Goal: Task Accomplishment & Management: Manage account settings

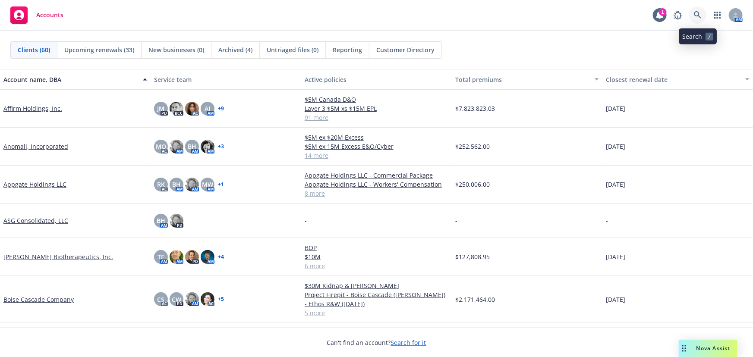
click at [696, 15] on icon at bounding box center [698, 15] width 8 height 8
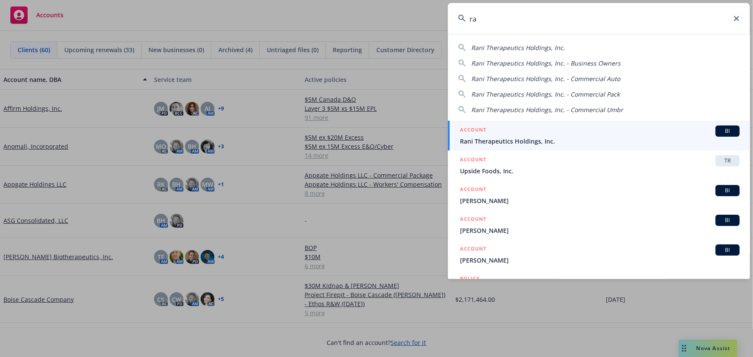
type input "r"
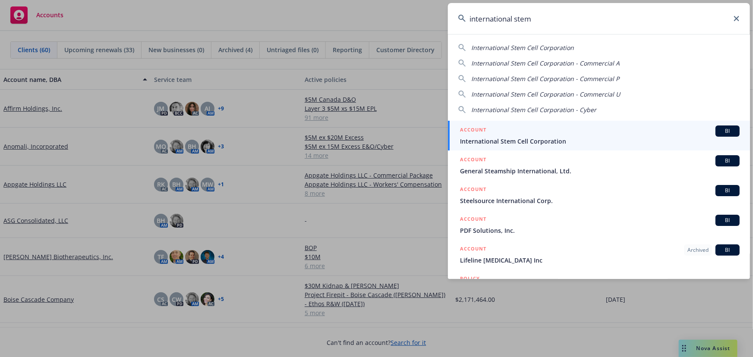
type input "international stem"
click at [561, 127] on div "ACCOUNT BI" at bounding box center [600, 131] width 280 height 11
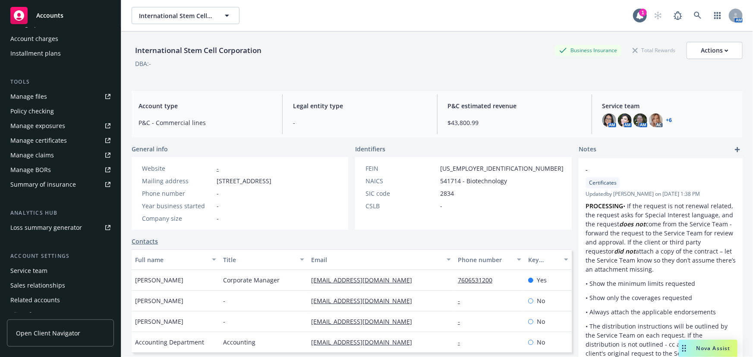
scroll to position [219, 0]
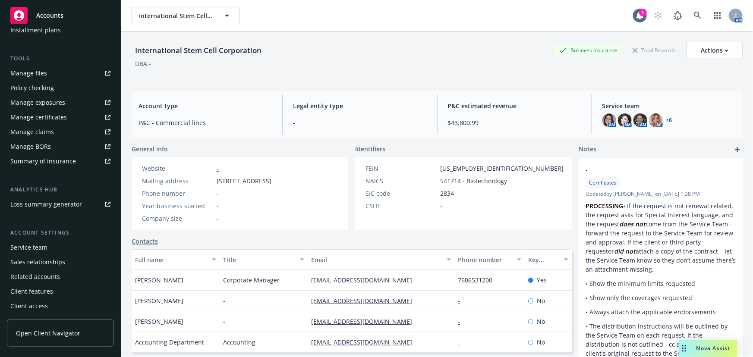
click at [37, 248] on div "Service team" at bounding box center [28, 248] width 37 height 14
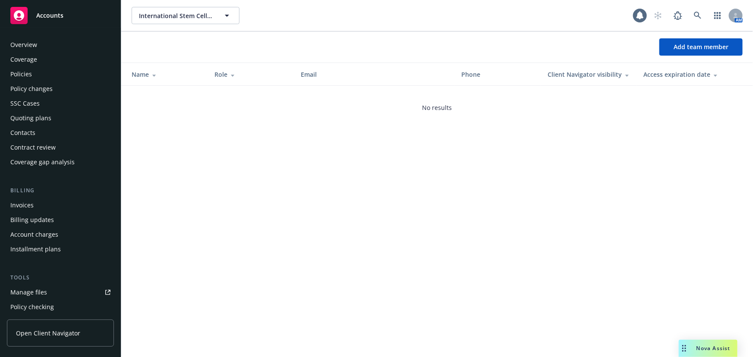
scroll to position [219, 0]
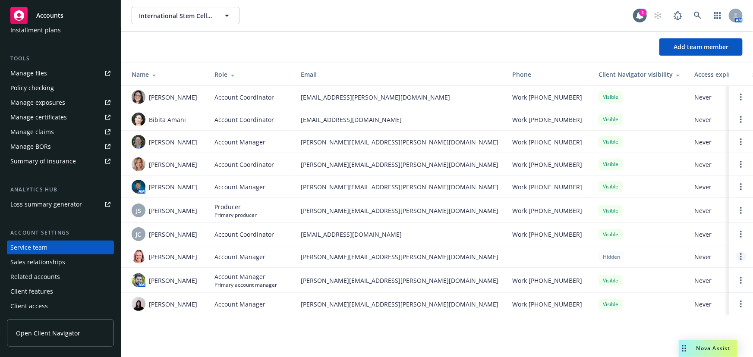
click at [740, 256] on circle "Open options" at bounding box center [741, 257] width 2 height 2
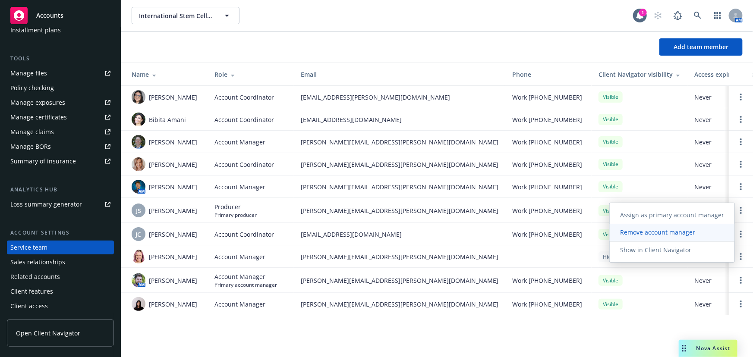
click at [692, 234] on span "Remove account manager" at bounding box center [657, 232] width 96 height 8
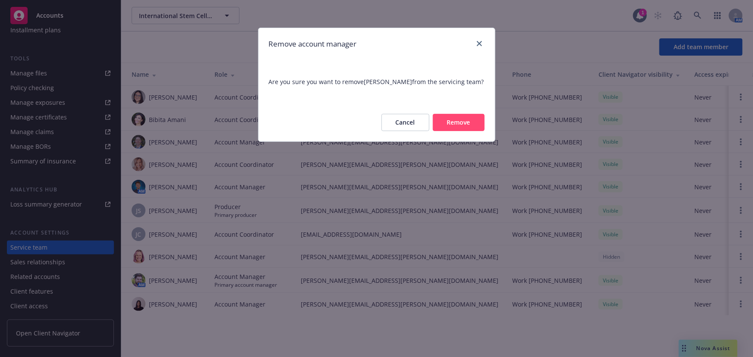
click at [467, 125] on button "Remove" at bounding box center [459, 122] width 52 height 17
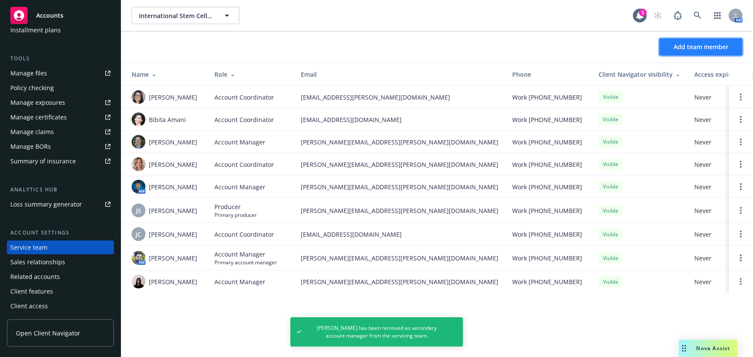
click at [689, 53] on button "Add team member" at bounding box center [700, 46] width 83 height 17
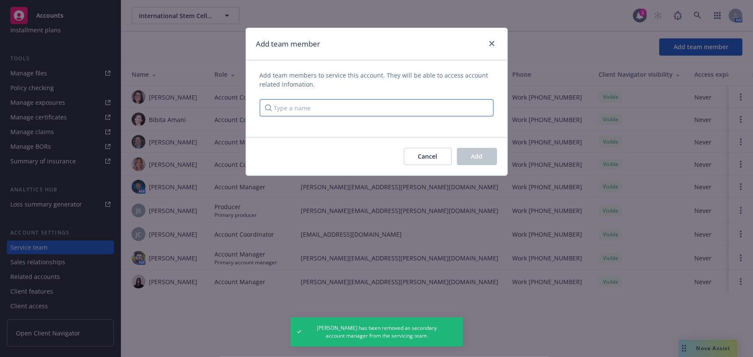
click at [366, 109] on input "Type a name" at bounding box center [377, 107] width 234 height 17
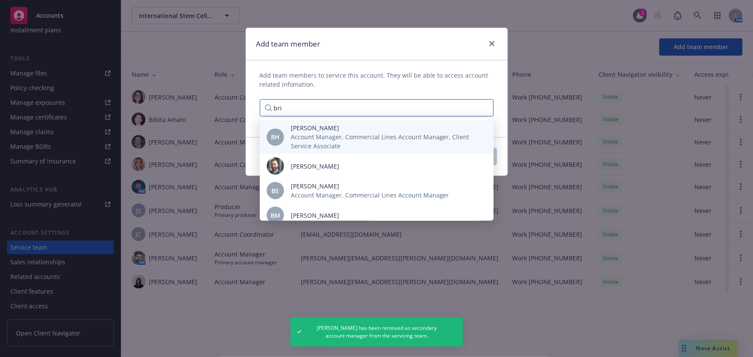
type input "bri"
click at [353, 136] on span "Account Manager, Commercial Lines Account Manager, Client Service Associate" at bounding box center [385, 141] width 189 height 18
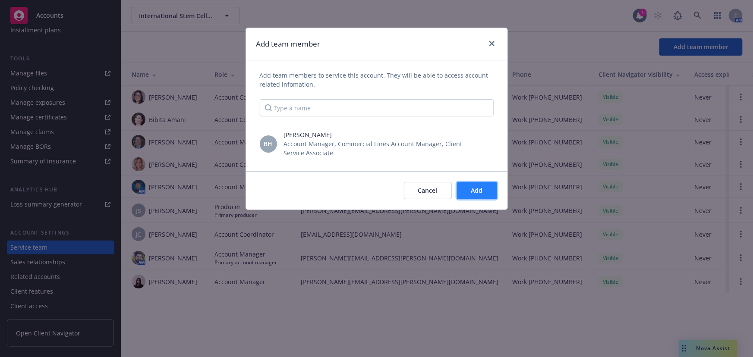
click at [478, 188] on span "Add" at bounding box center [477, 190] width 12 height 8
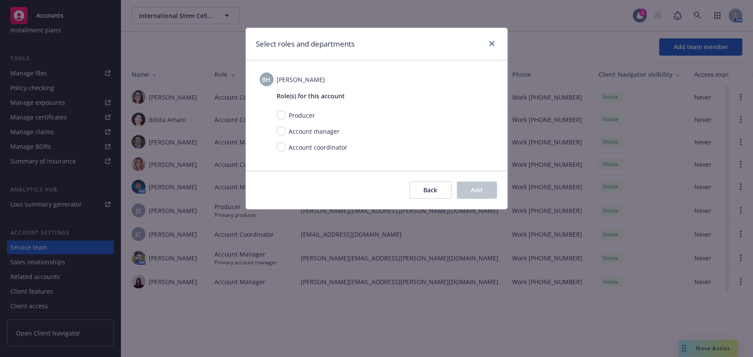
drag, startPoint x: 317, startPoint y: 133, endPoint x: 300, endPoint y: 133, distance: 16.8
click at [317, 133] on span "Account manager" at bounding box center [314, 131] width 51 height 8
click at [283, 132] on input "checkbox" at bounding box center [281, 131] width 9 height 9
checkbox input "true"
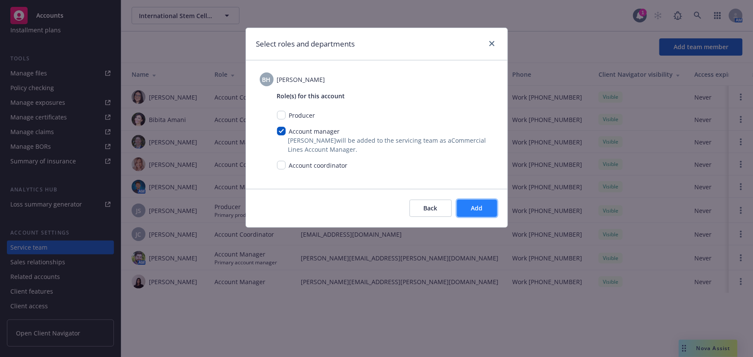
click at [469, 207] on button "Add" at bounding box center [477, 208] width 40 height 17
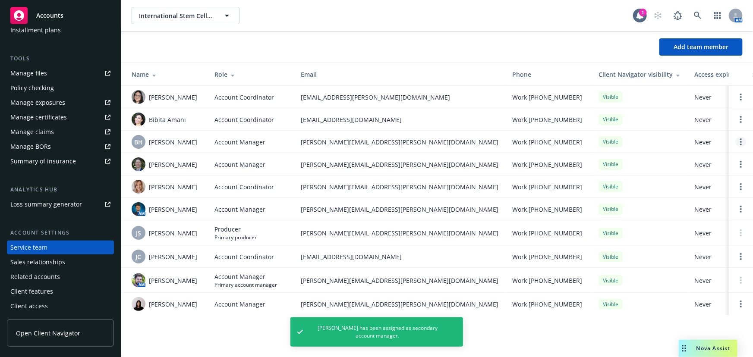
click at [743, 142] on link "Open options" at bounding box center [740, 142] width 10 height 10
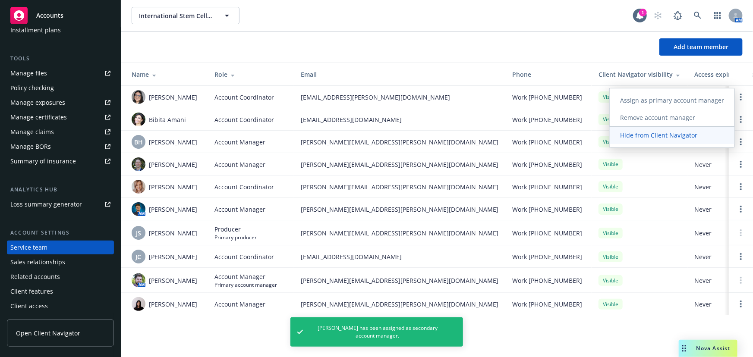
click at [686, 137] on span "Hide from Client Navigator" at bounding box center [658, 135] width 98 height 8
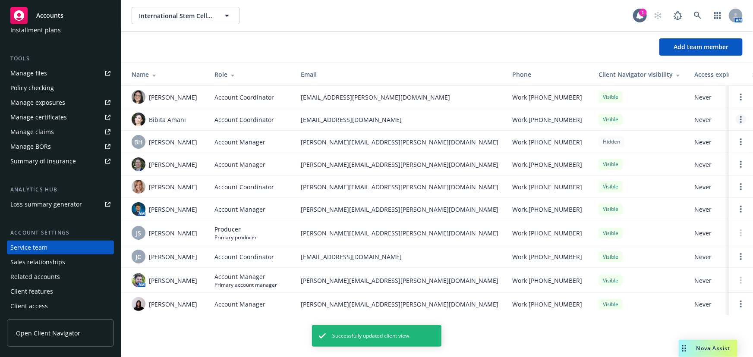
click at [740, 116] on circle "Open options" at bounding box center [741, 117] width 2 height 2
click at [694, 117] on link "Hide from Client Navigator" at bounding box center [683, 112] width 104 height 17
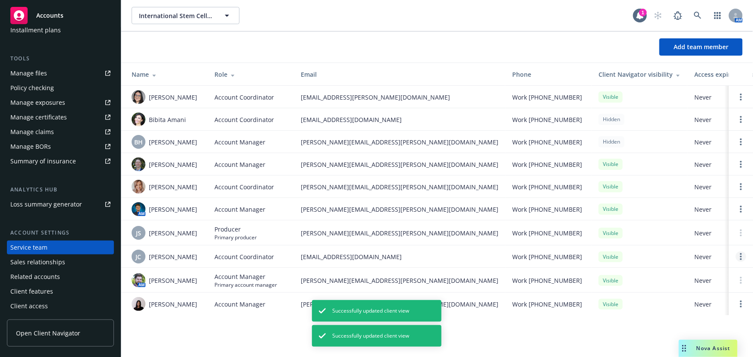
click at [739, 259] on link "Open options" at bounding box center [740, 256] width 10 height 10
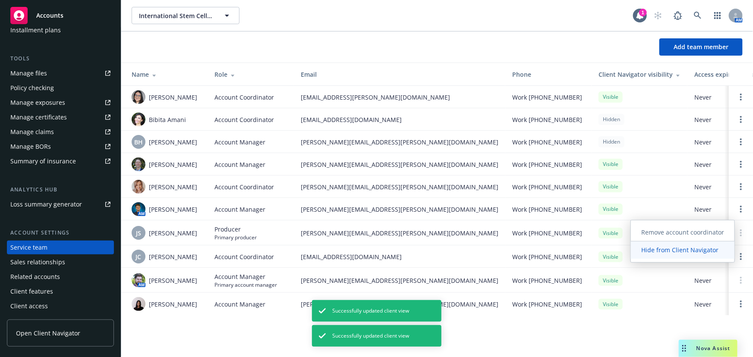
click at [691, 250] on span "Hide from Client Navigator" at bounding box center [680, 250] width 98 height 8
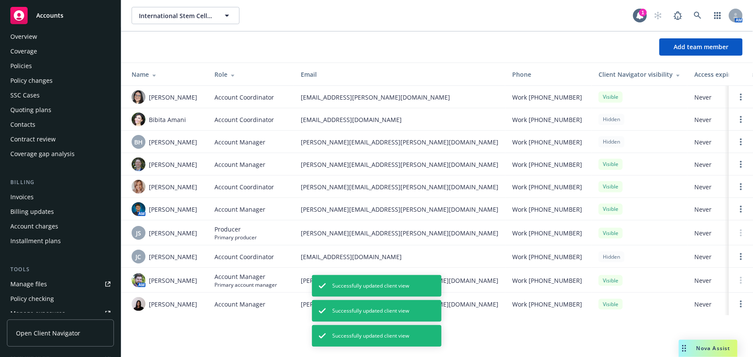
scroll to position [0, 0]
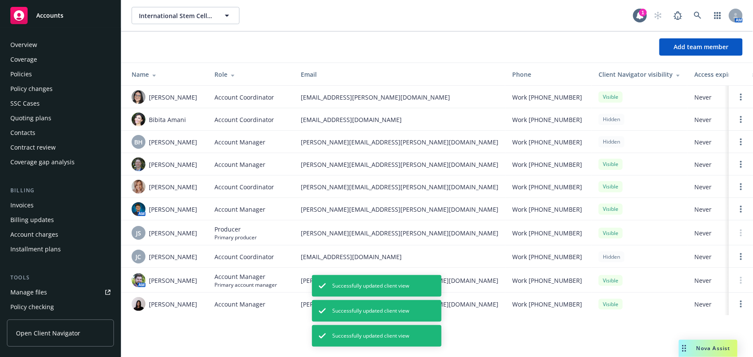
click at [37, 77] on div "Policies" at bounding box center [60, 74] width 100 height 14
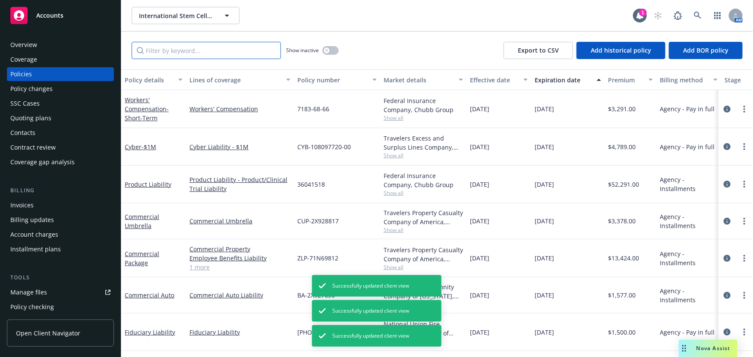
click at [228, 43] on input "Filter by keyword..." at bounding box center [206, 50] width 149 height 17
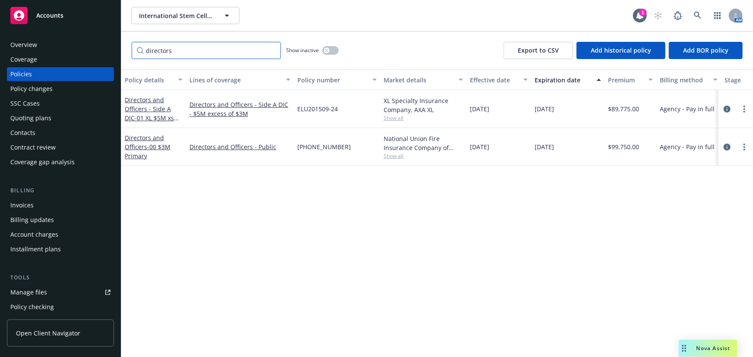
type input "directors"
